Goal: Find specific page/section

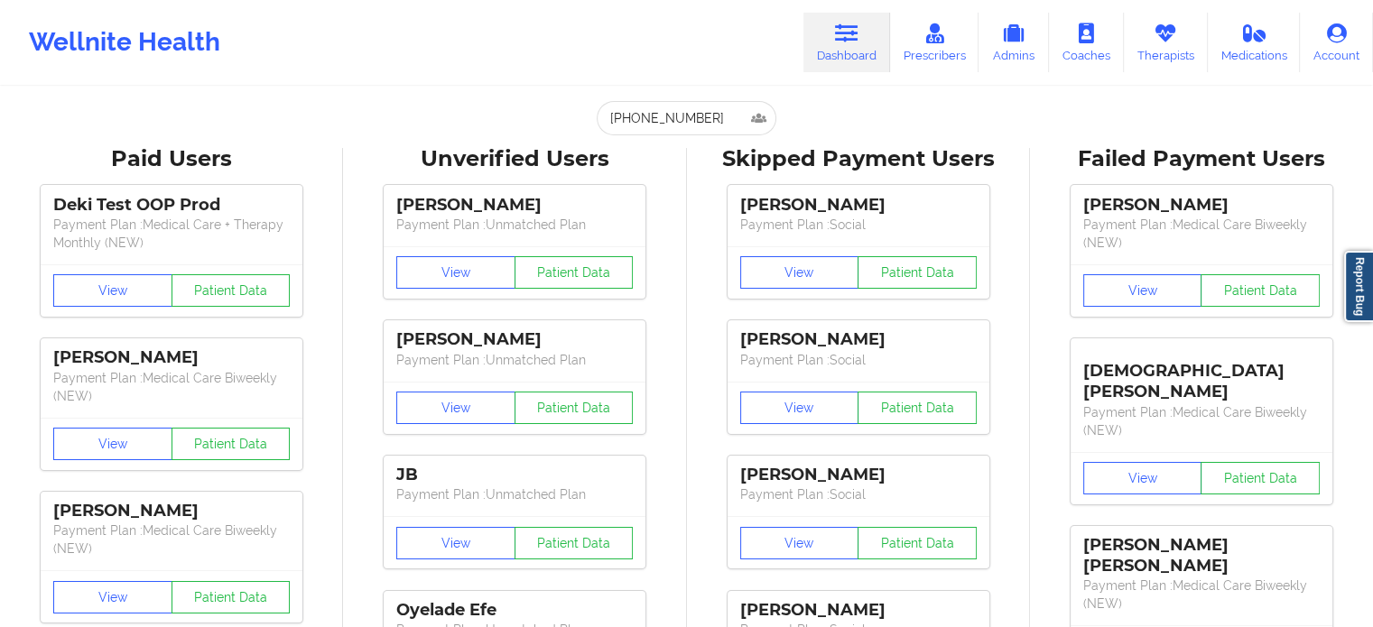
type input "[EMAIL_ADDRESS][DOMAIN_NAME]"
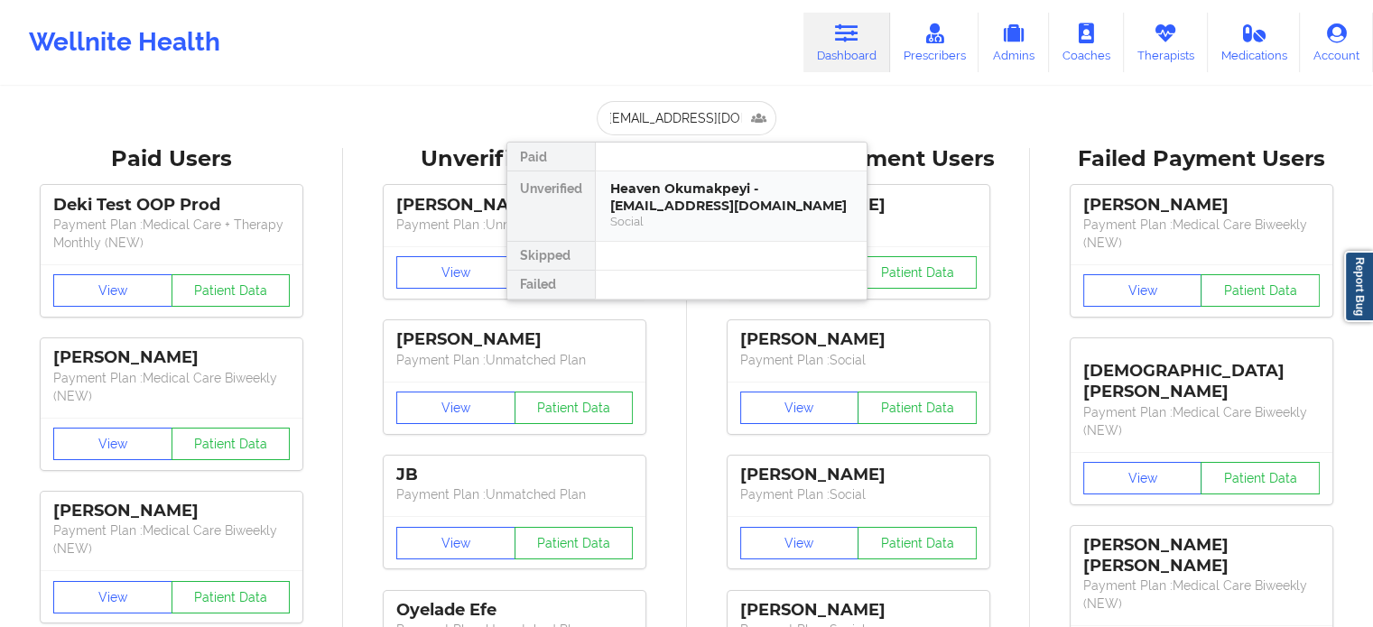
click at [681, 201] on div "Heaven Okumakpeyi - [EMAIL_ADDRESS][DOMAIN_NAME]" at bounding box center [731, 197] width 242 height 33
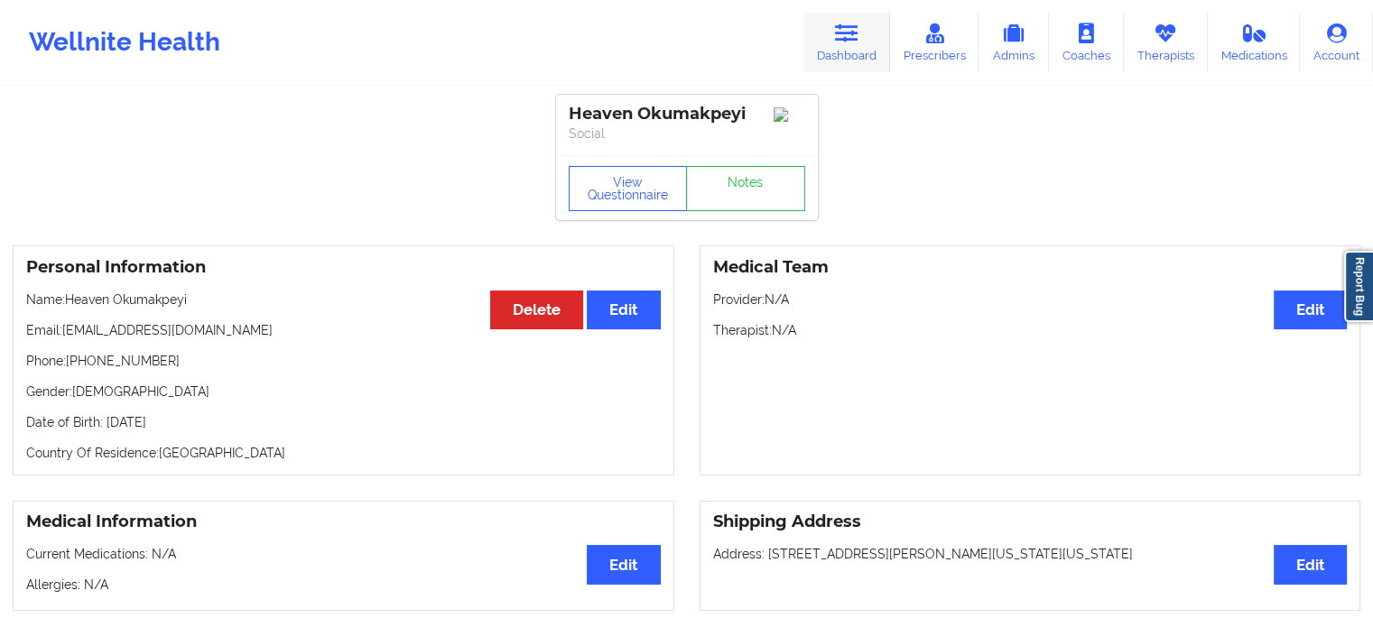
click at [846, 62] on link "Dashboard" at bounding box center [846, 43] width 87 height 60
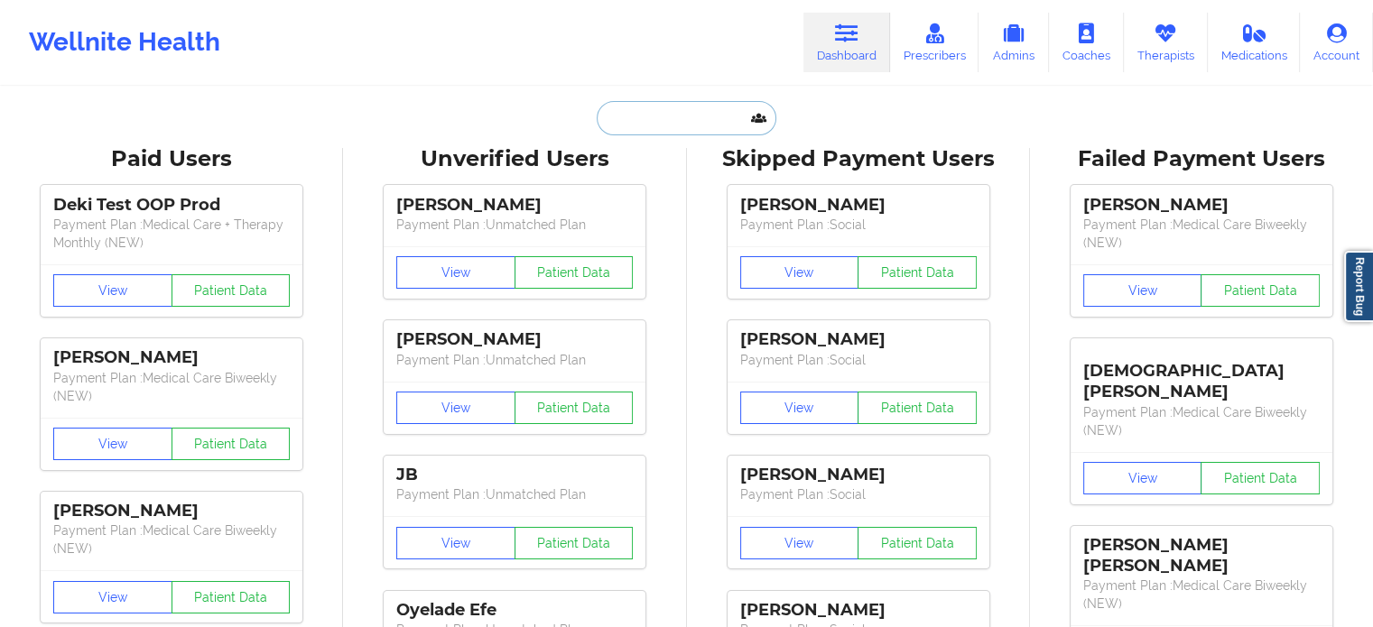
click at [679, 125] on input "text" at bounding box center [686, 118] width 179 height 34
paste input "7148011585"
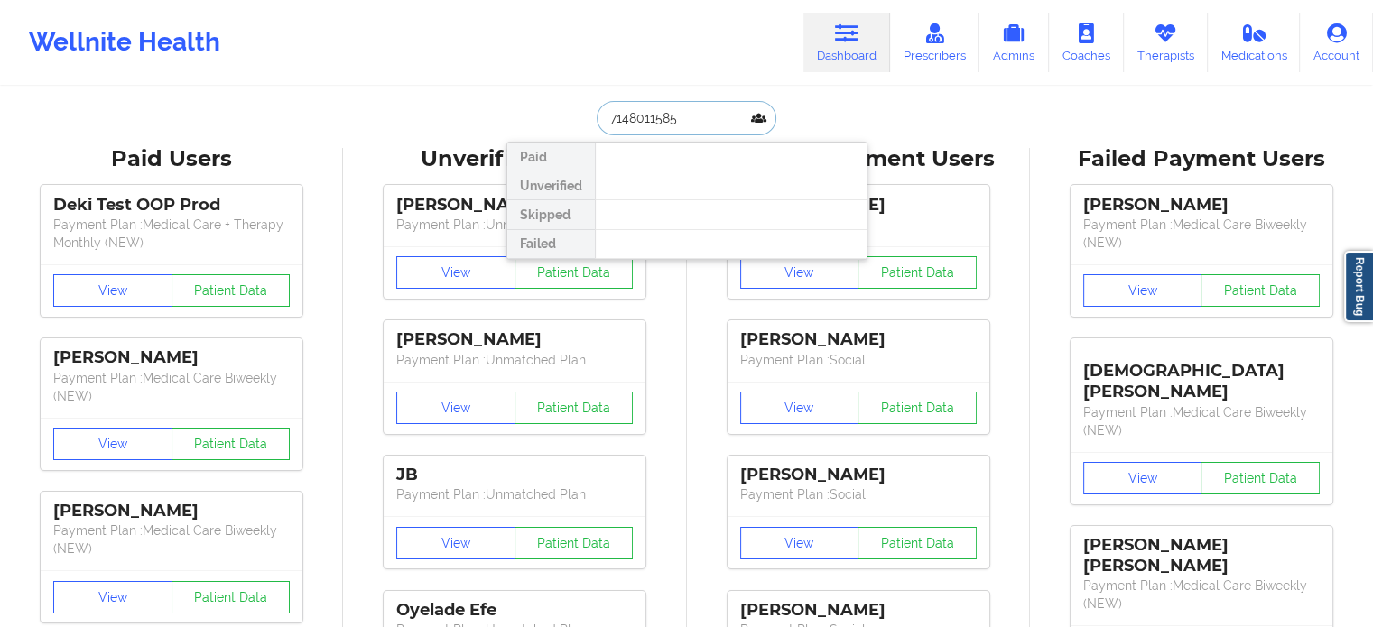
type input "7148011585"
